Goal: Information Seeking & Learning: Learn about a topic

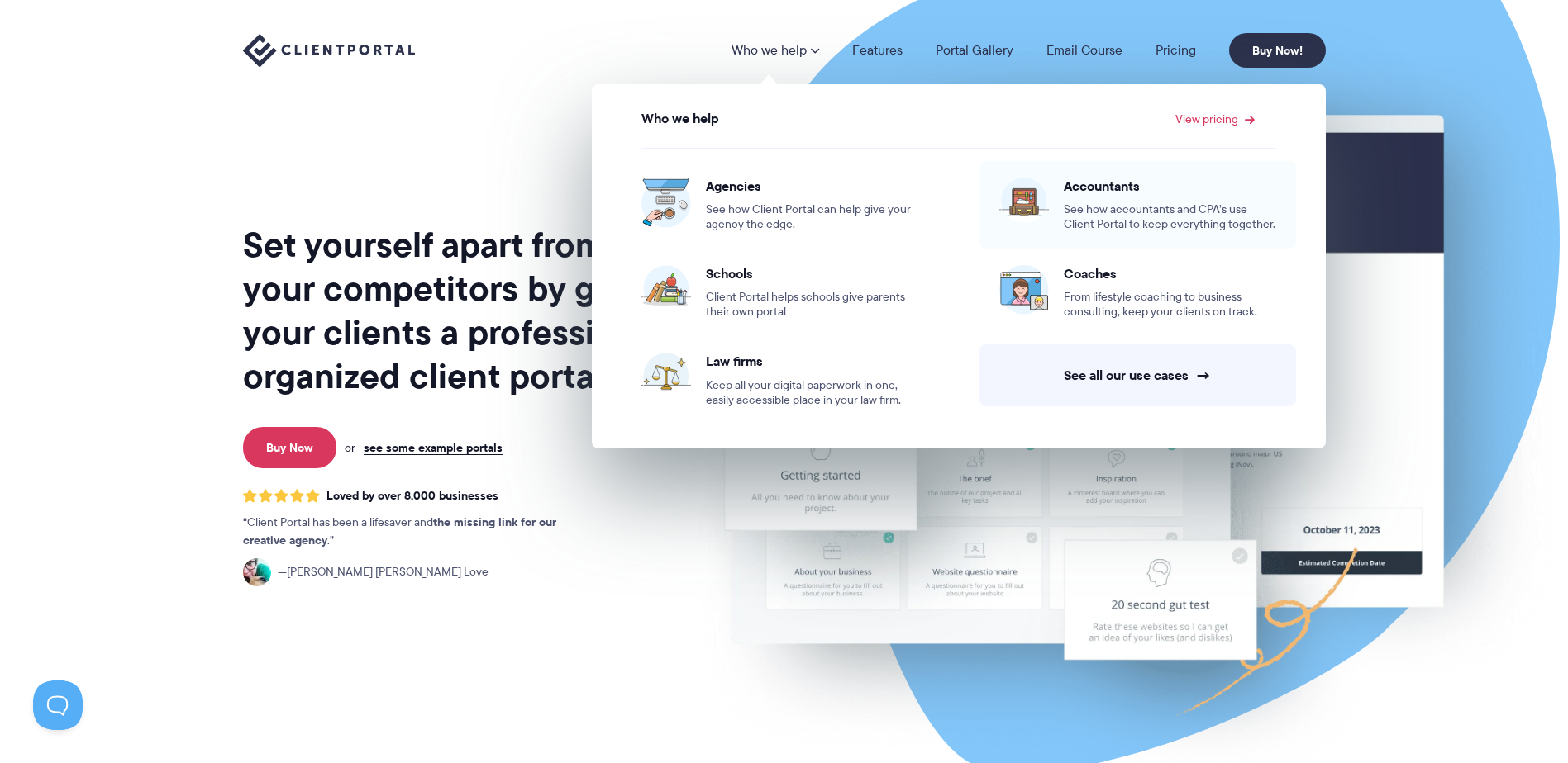
click at [1148, 203] on span "See how accountants and CPA’s use Client Portal to keep everything together." at bounding box center [1169, 217] width 212 height 30
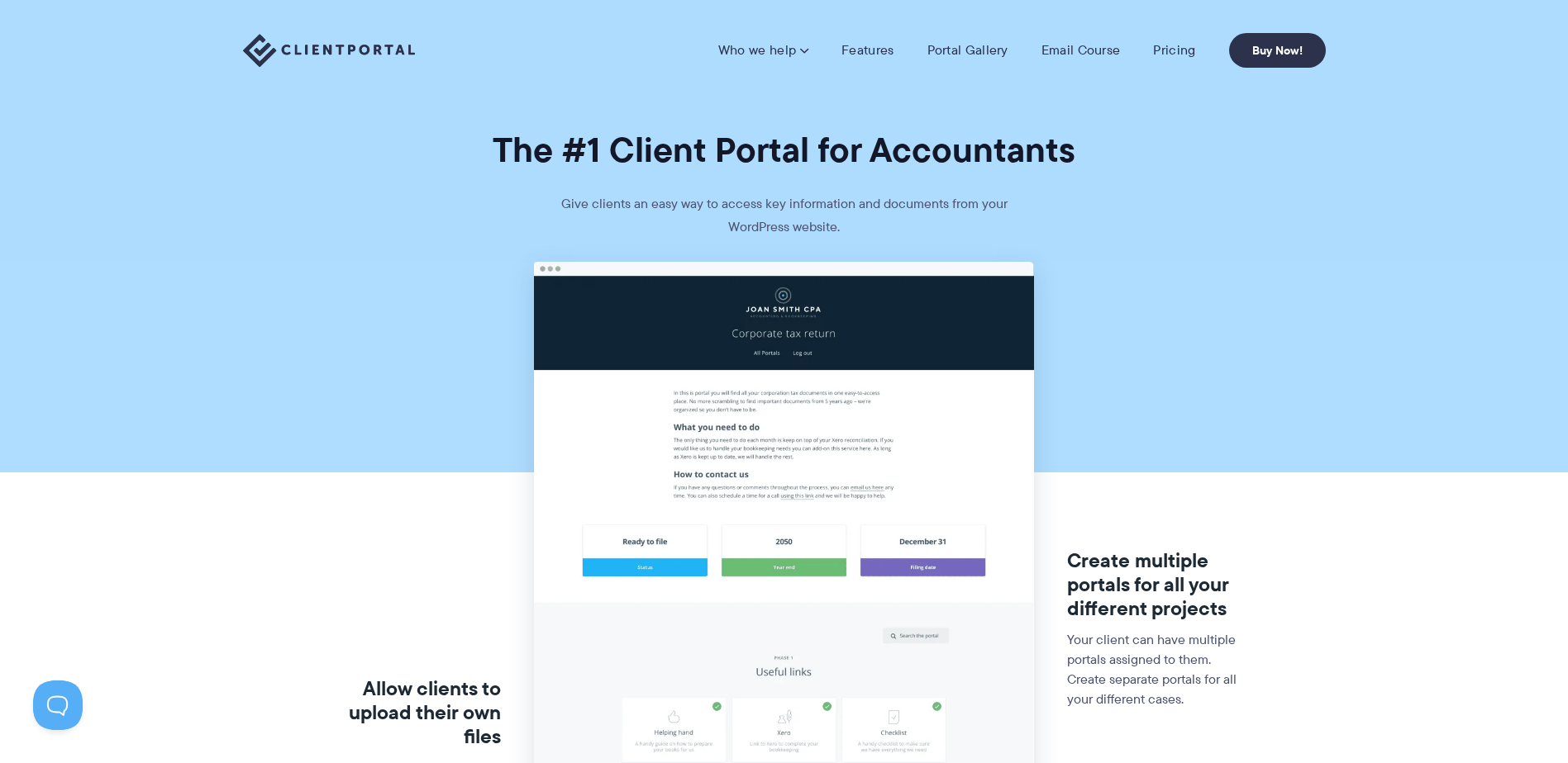
click at [876, 53] on link "Features" at bounding box center [867, 50] width 52 height 16
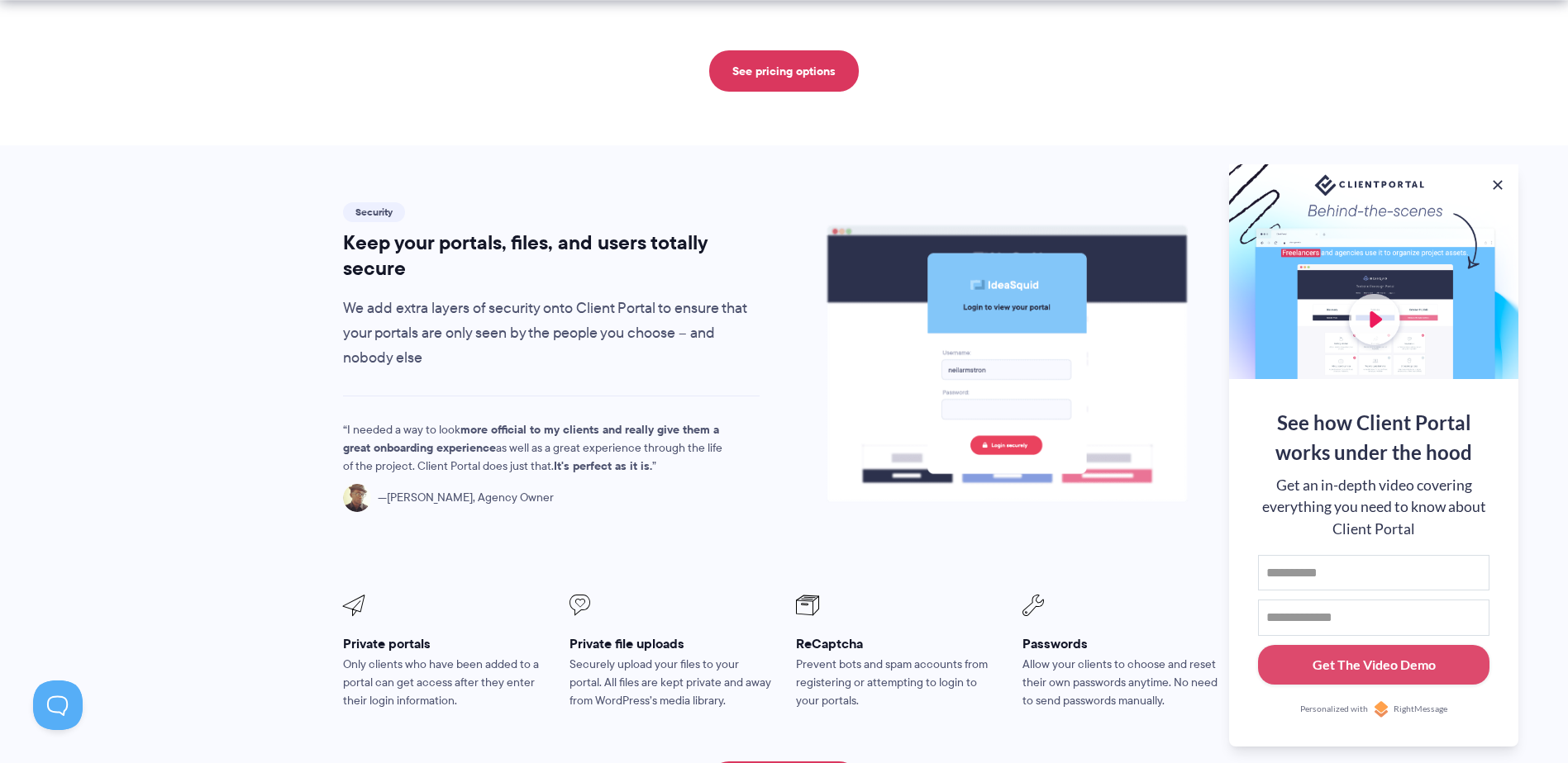
scroll to position [2753, 0]
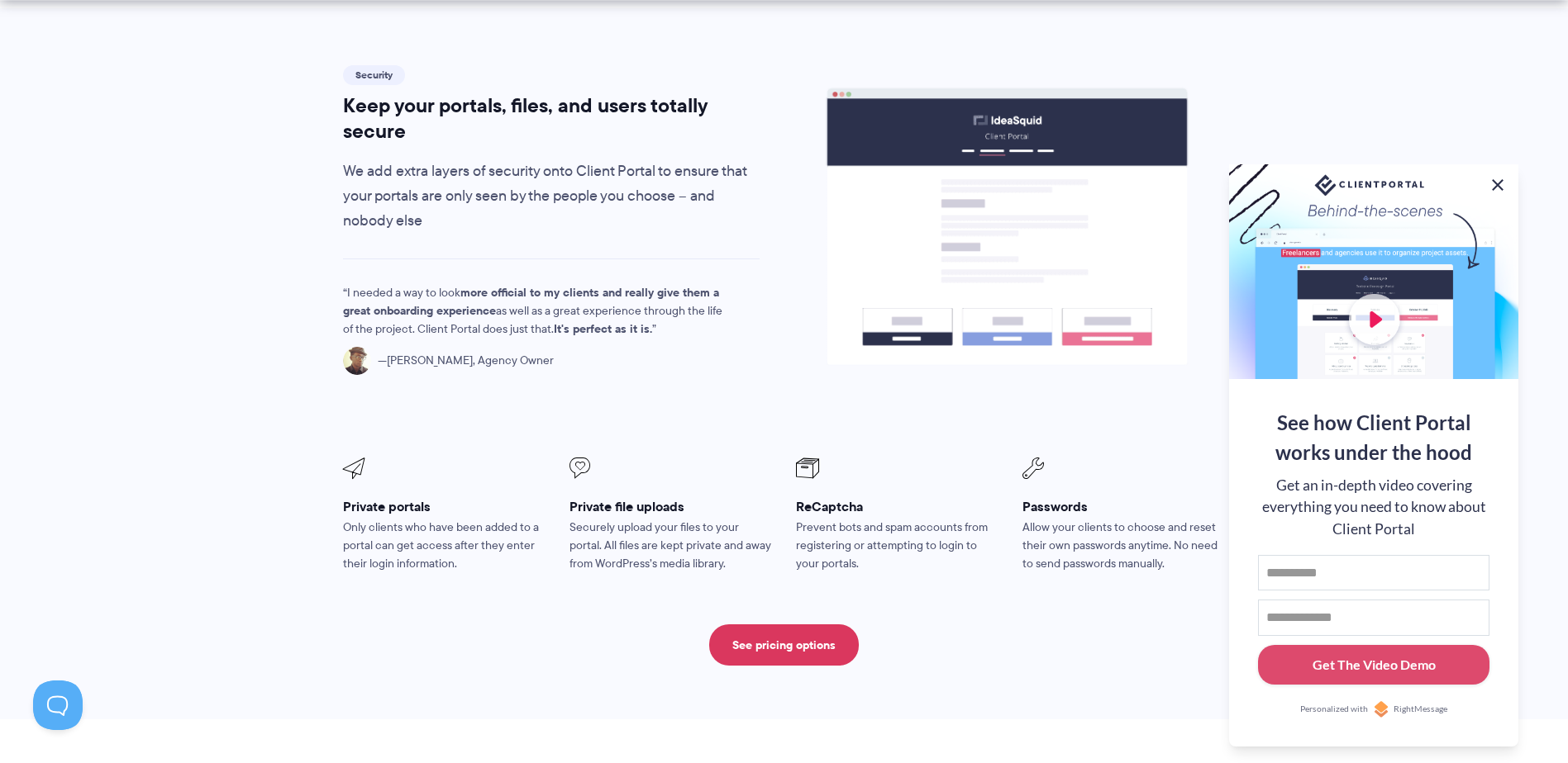
click at [1497, 185] on button at bounding box center [1497, 185] width 20 height 20
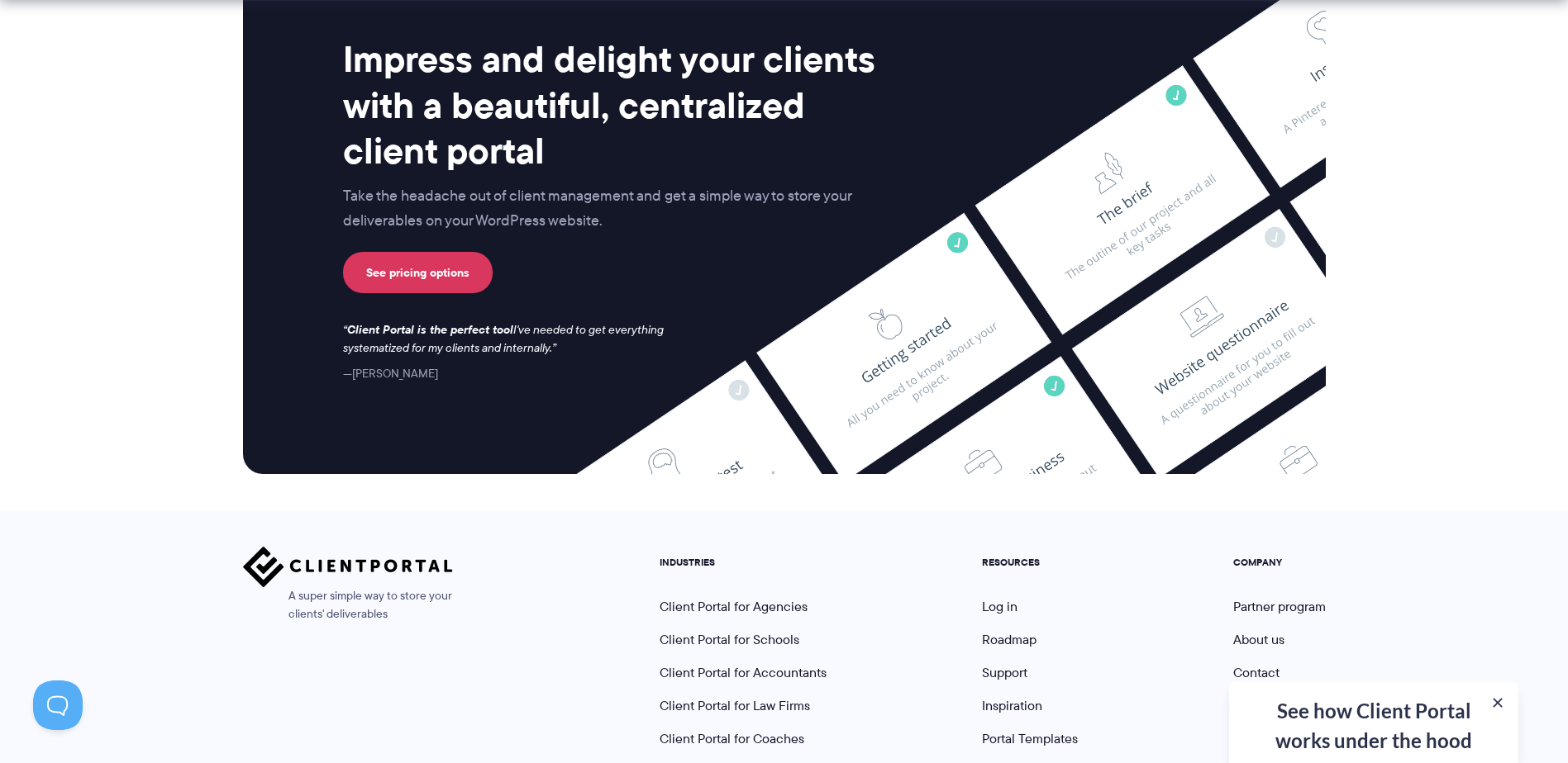
scroll to position [4345, 0]
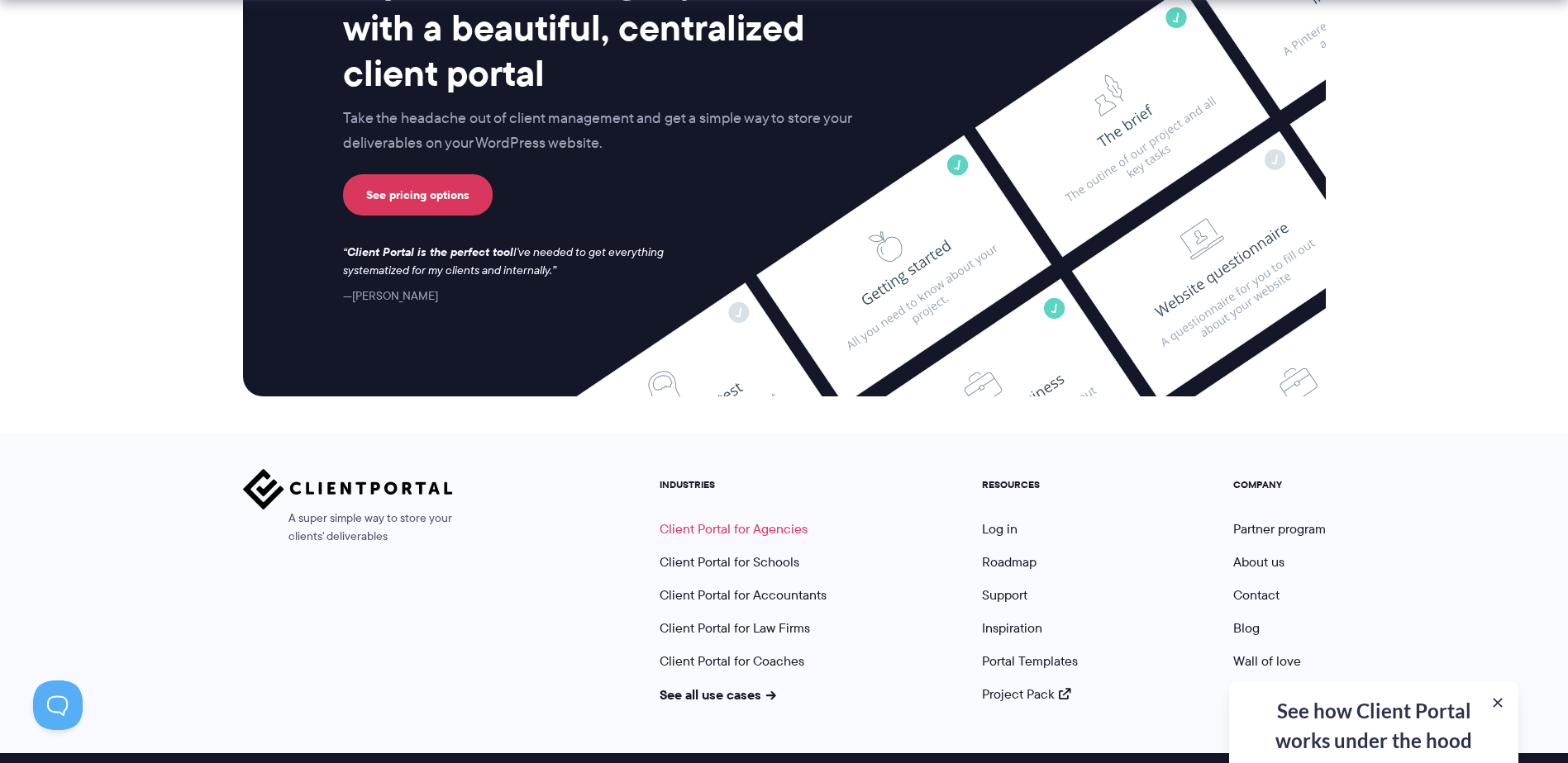
click at [781, 520] on link "Client Portal for Agencies" at bounding box center [734, 529] width 148 height 19
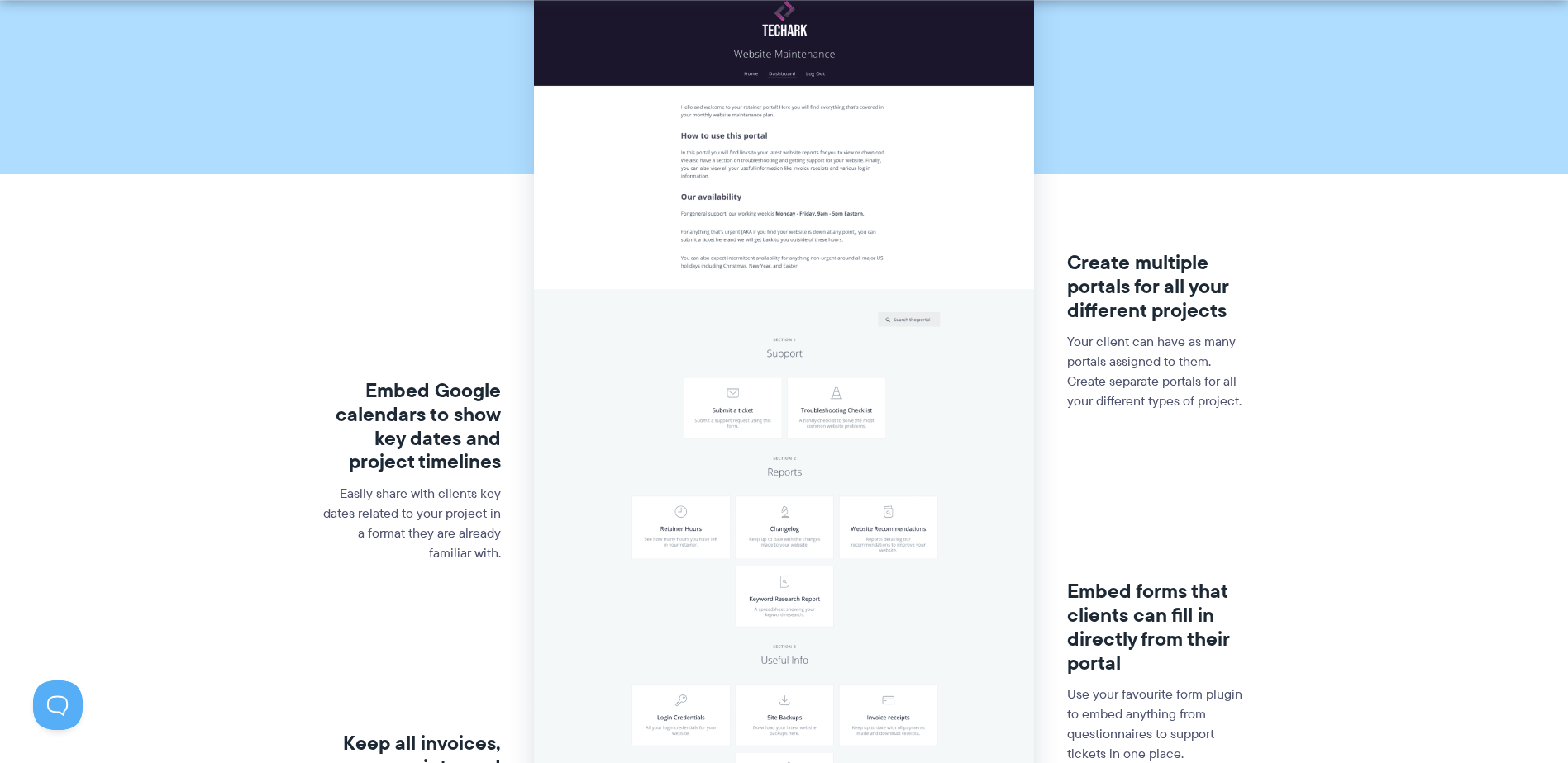
scroll to position [551, 0]
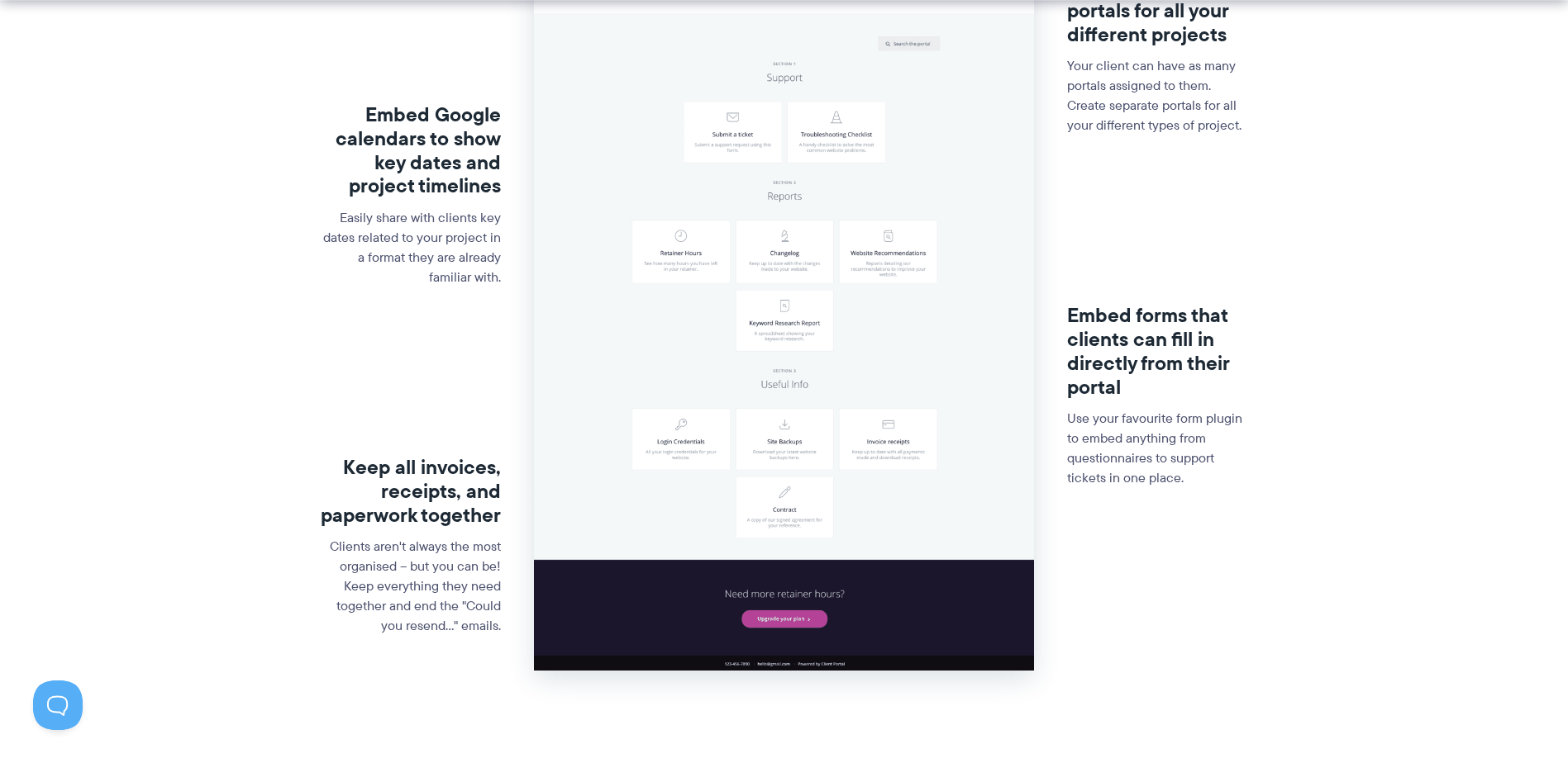
click at [815, 332] on img at bounding box center [784, 180] width 500 height 984
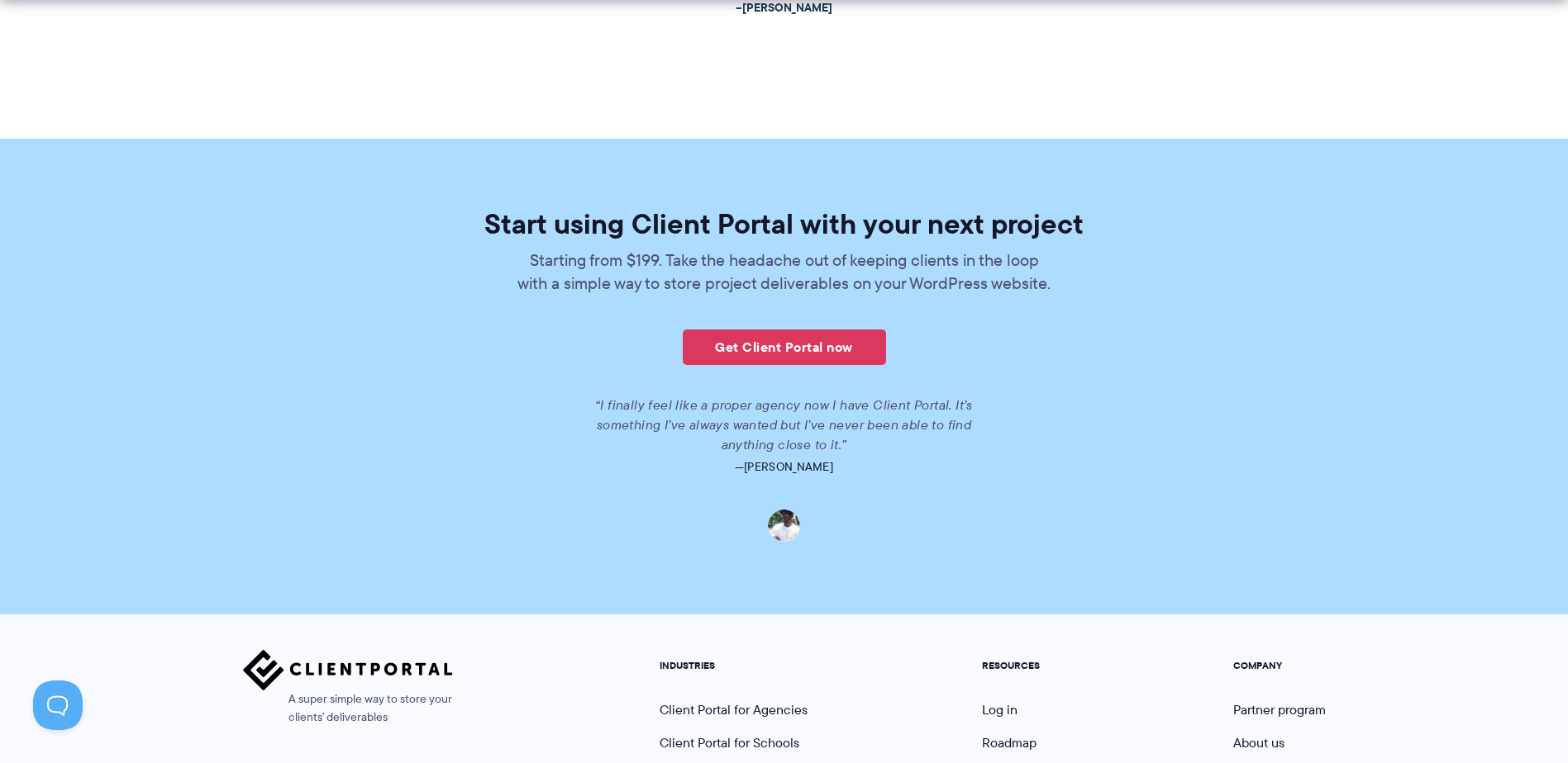
scroll to position [3804, 0]
